Goal: Task Accomplishment & Management: Use online tool/utility

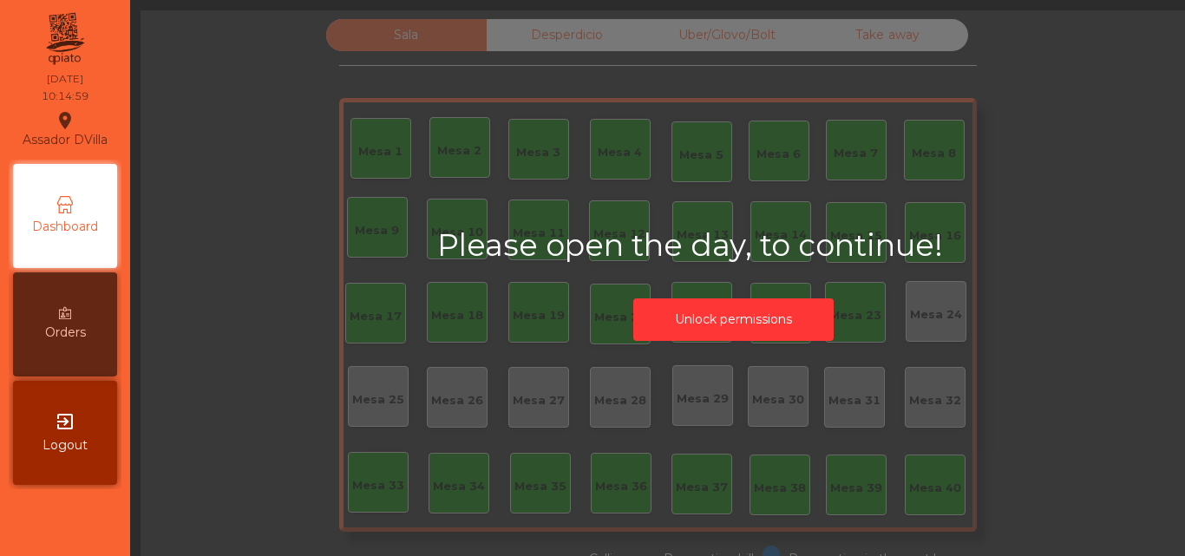
click at [712, 321] on button "Unlock permissions" at bounding box center [733, 319] width 200 height 42
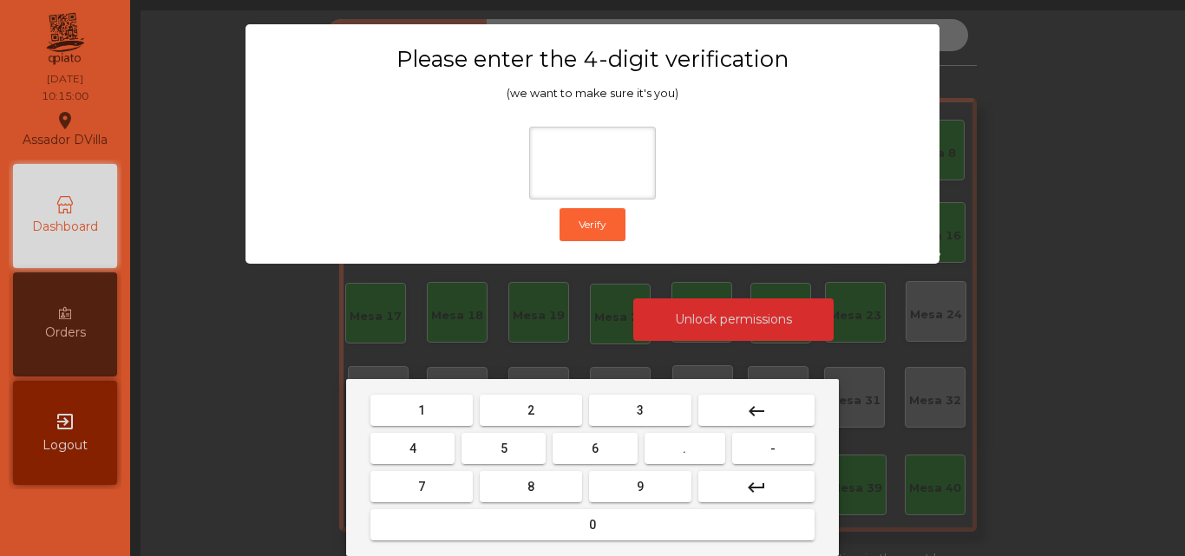
click at [524, 413] on button "2" at bounding box center [531, 410] width 102 height 31
drag, startPoint x: 425, startPoint y: 449, endPoint x: 531, endPoint y: 453, distance: 105.9
click at [432, 451] on button "4" at bounding box center [412, 448] width 84 height 31
drag, startPoint x: 585, startPoint y: 452, endPoint x: 591, endPoint y: 467, distance: 16.3
click at [587, 455] on button "6" at bounding box center [594, 448] width 84 height 31
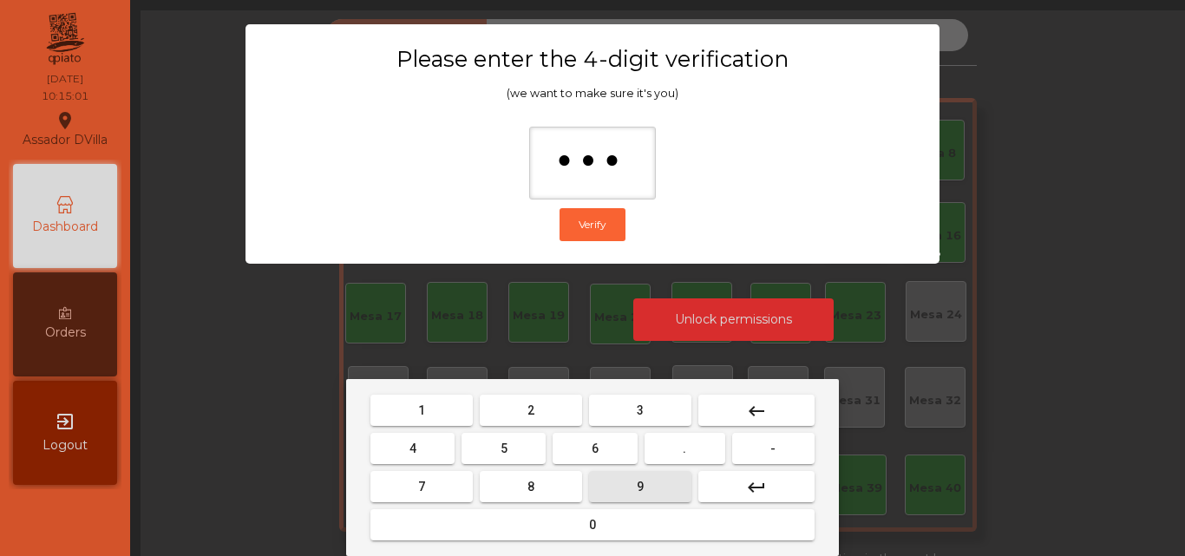
click at [607, 485] on button "9" at bounding box center [640, 486] width 102 height 31
type input "****"
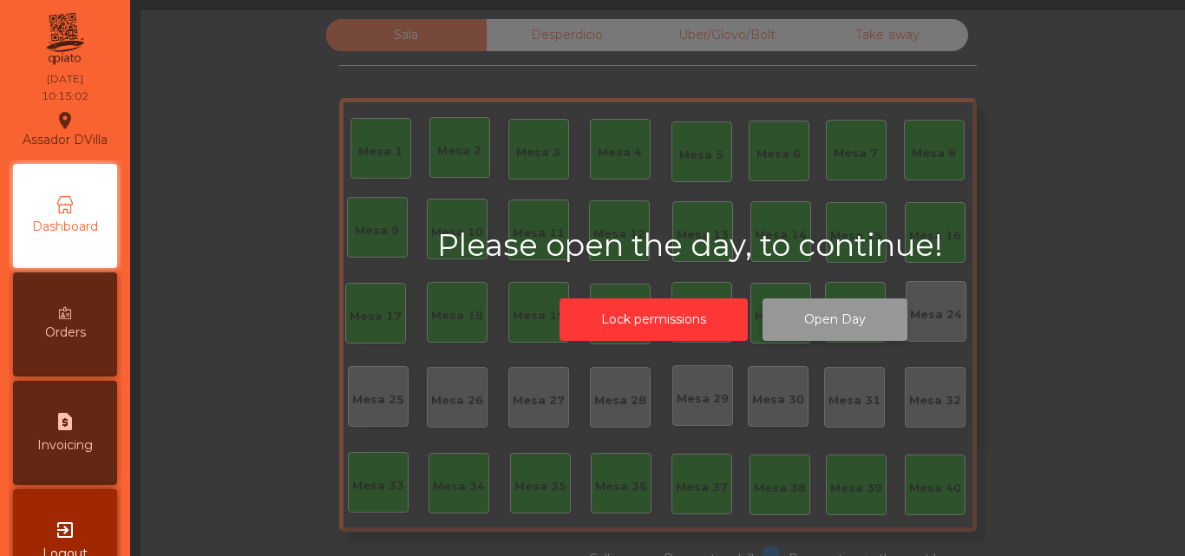
click at [825, 324] on button "Open Day" at bounding box center [834, 319] width 145 height 42
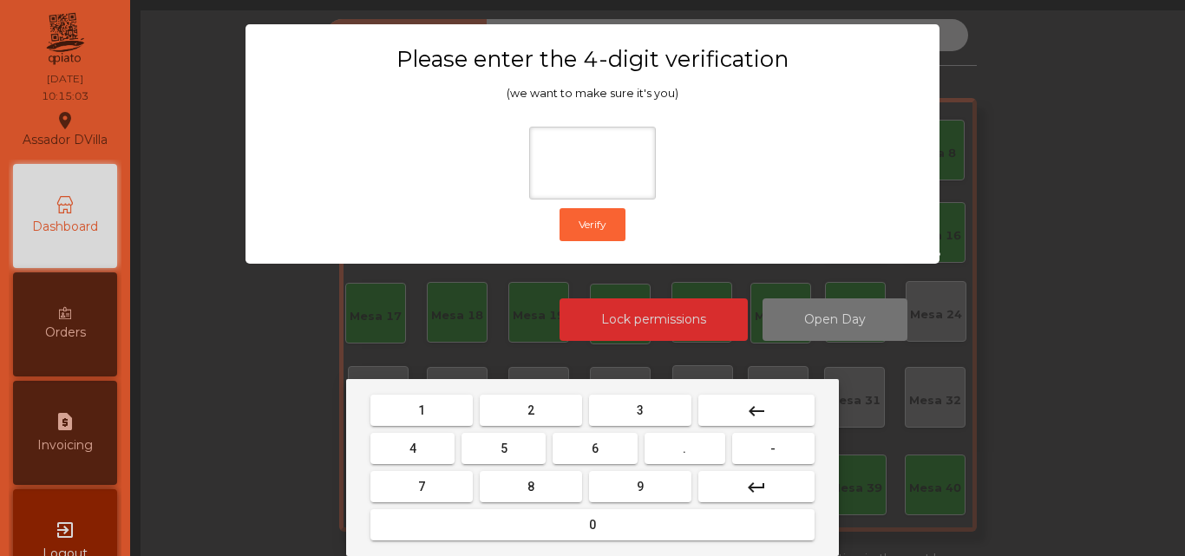
click at [535, 416] on button "2" at bounding box center [531, 410] width 102 height 31
drag, startPoint x: 421, startPoint y: 461, endPoint x: 436, endPoint y: 461, distance: 14.7
click at [425, 461] on button "4" at bounding box center [412, 448] width 84 height 31
drag, startPoint x: 578, startPoint y: 456, endPoint x: 603, endPoint y: 474, distance: 30.6
click at [582, 458] on button "6" at bounding box center [594, 448] width 84 height 31
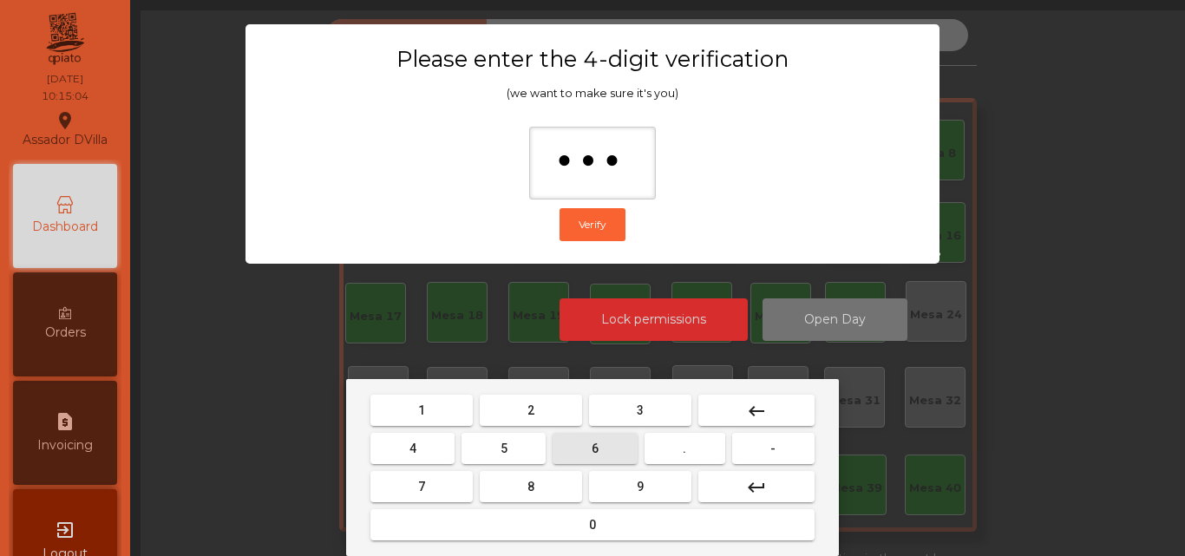
click at [603, 479] on button "9" at bounding box center [640, 486] width 102 height 31
type input "****"
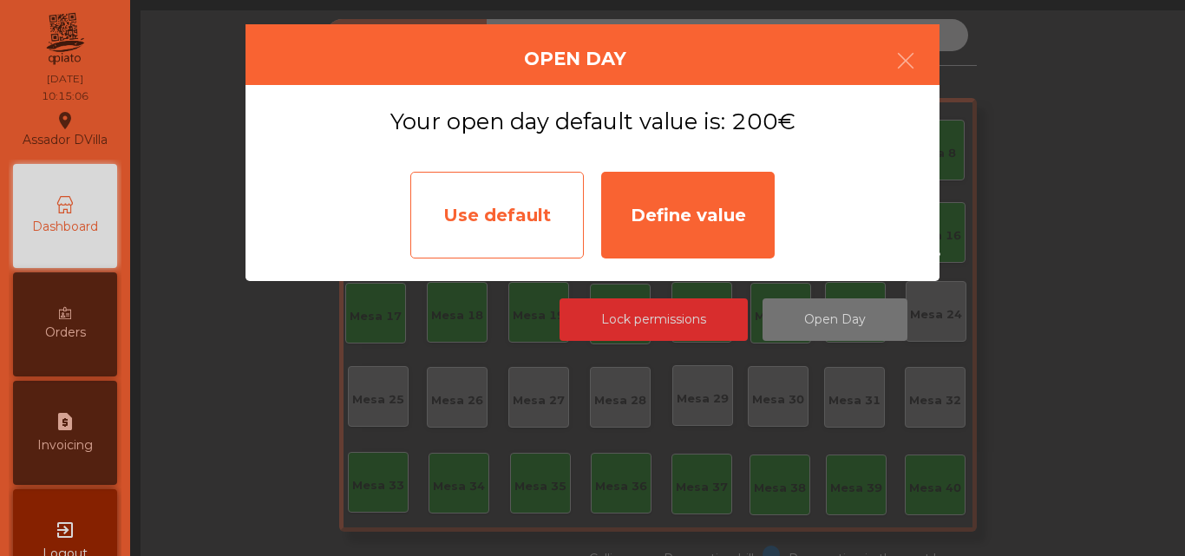
click at [560, 219] on div "Use default" at bounding box center [496, 215] width 173 height 87
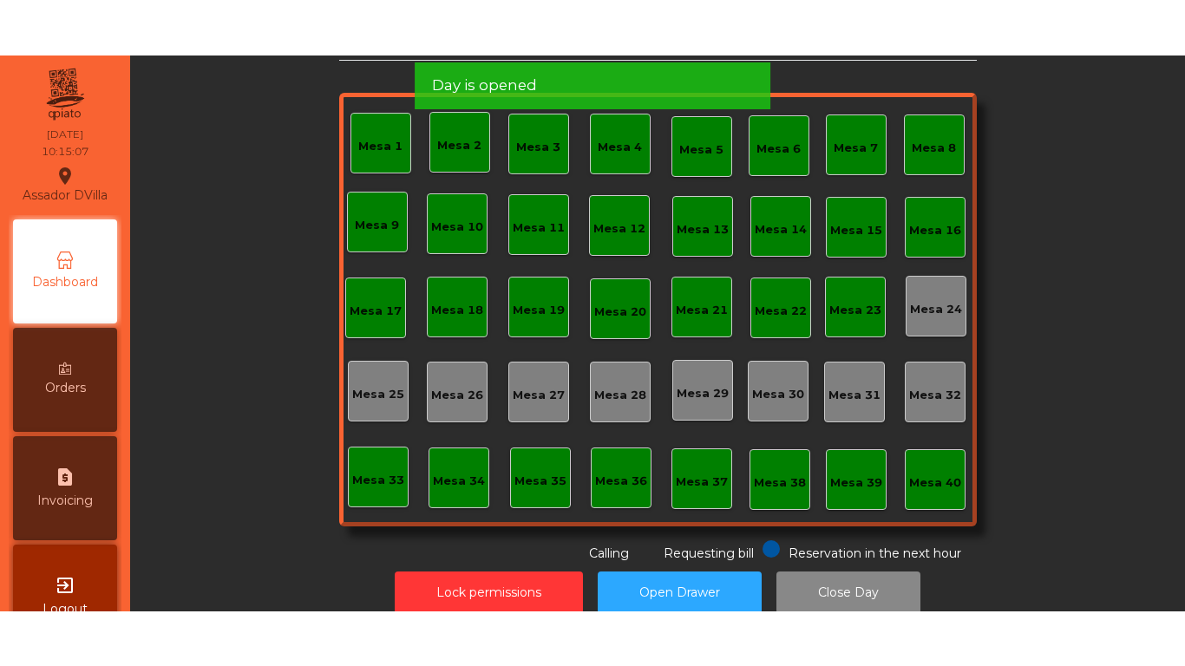
scroll to position [95, 0]
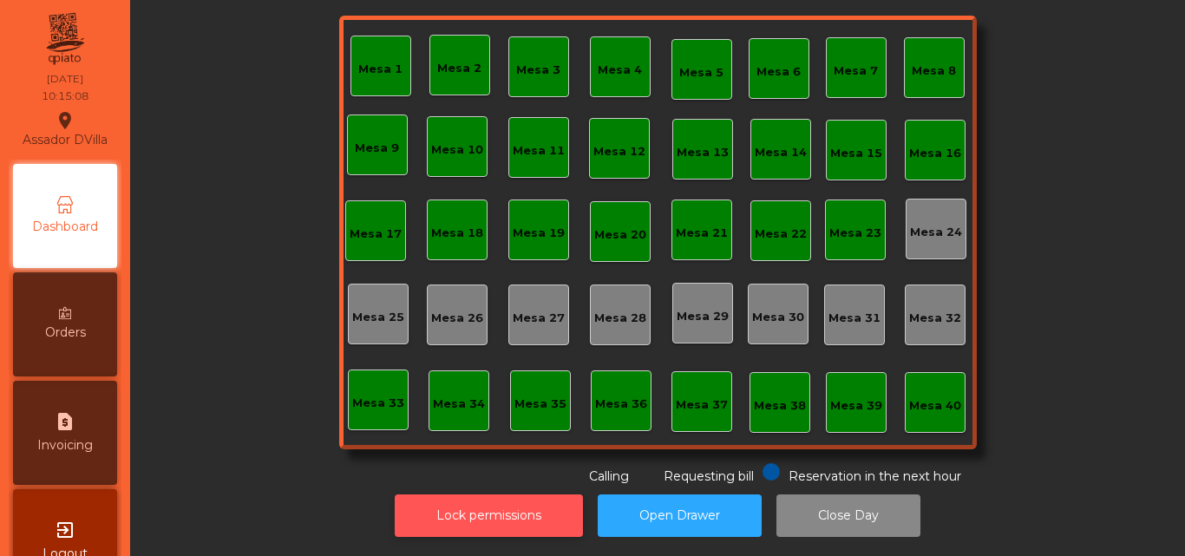
click at [519, 494] on button "Lock permissions" at bounding box center [489, 515] width 188 height 42
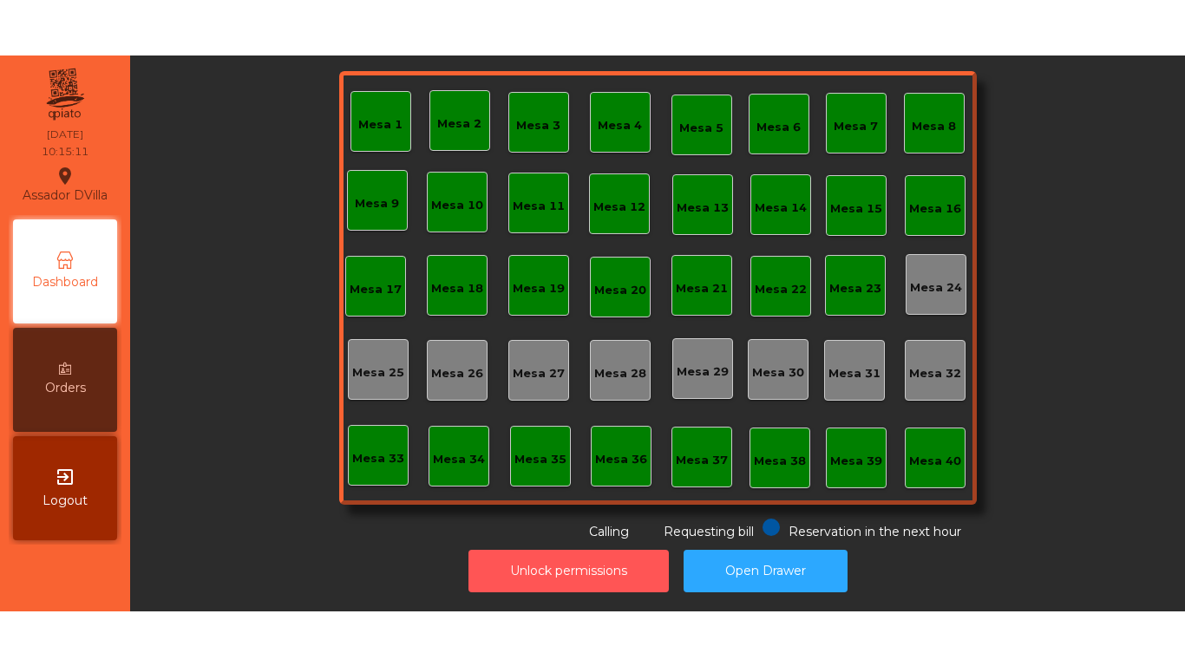
scroll to position [0, 0]
